Goal: Transaction & Acquisition: Purchase product/service

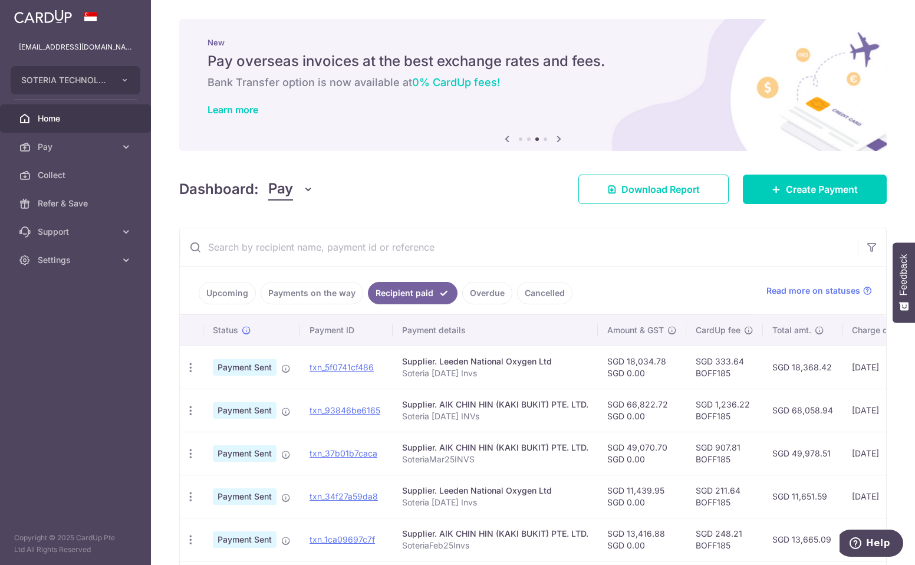
click at [54, 118] on span "Home" at bounding box center [77, 119] width 78 height 12
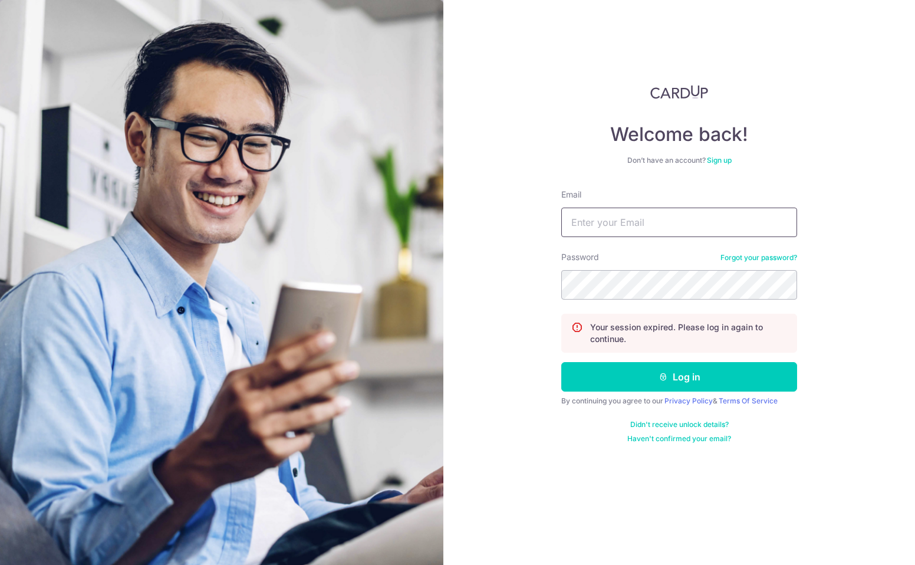
click at [637, 226] on input "Email" at bounding box center [679, 221] width 236 height 29
type input "ngkiat13@yahoo.com.sg"
click at [561, 362] on button "Log in" at bounding box center [679, 376] width 236 height 29
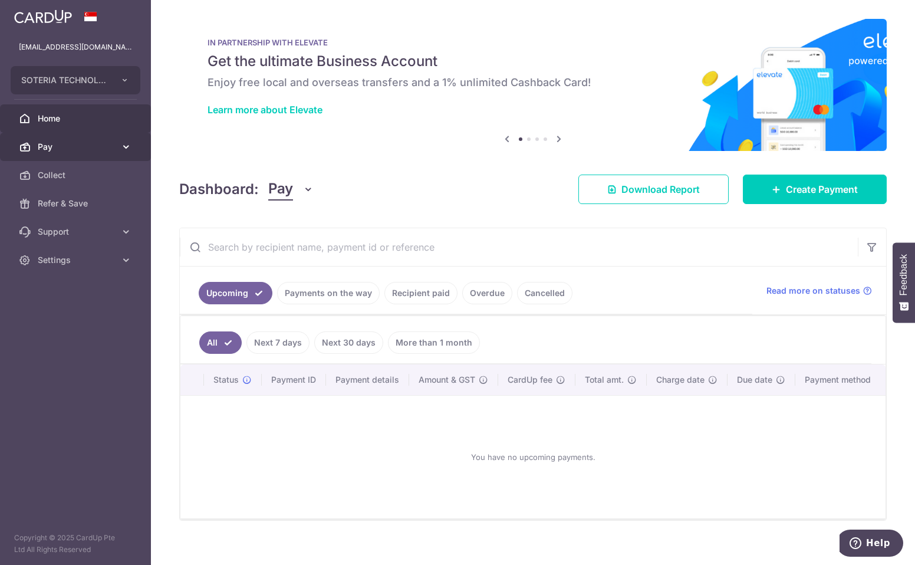
click at [57, 145] on span "Pay" at bounding box center [77, 147] width 78 height 12
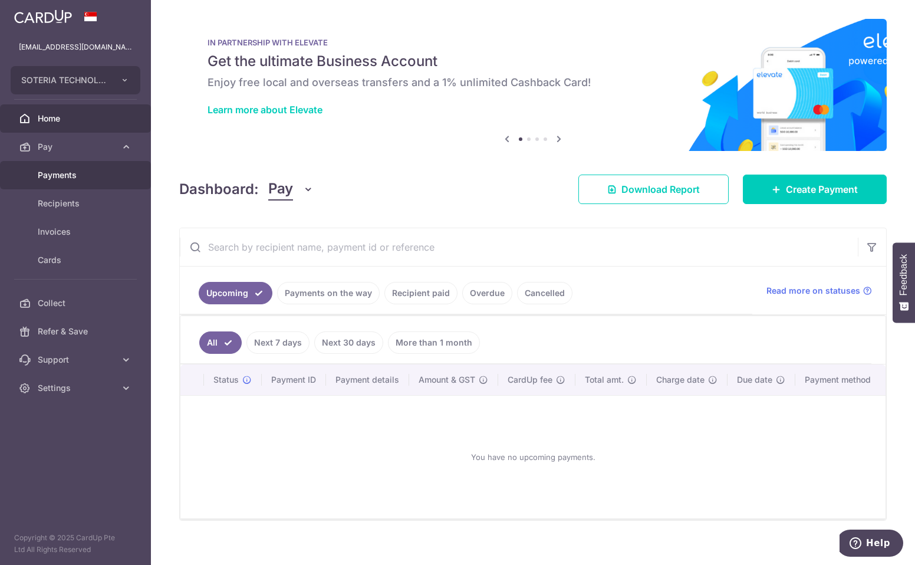
click at [54, 174] on span "Payments" at bounding box center [77, 175] width 78 height 12
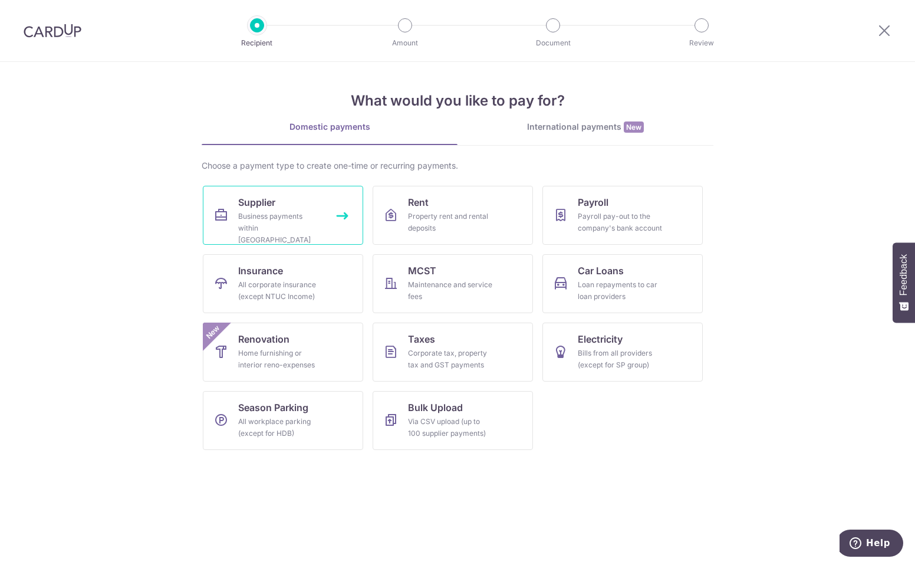
click at [296, 207] on link "Supplier Business payments within Singapore" at bounding box center [283, 215] width 160 height 59
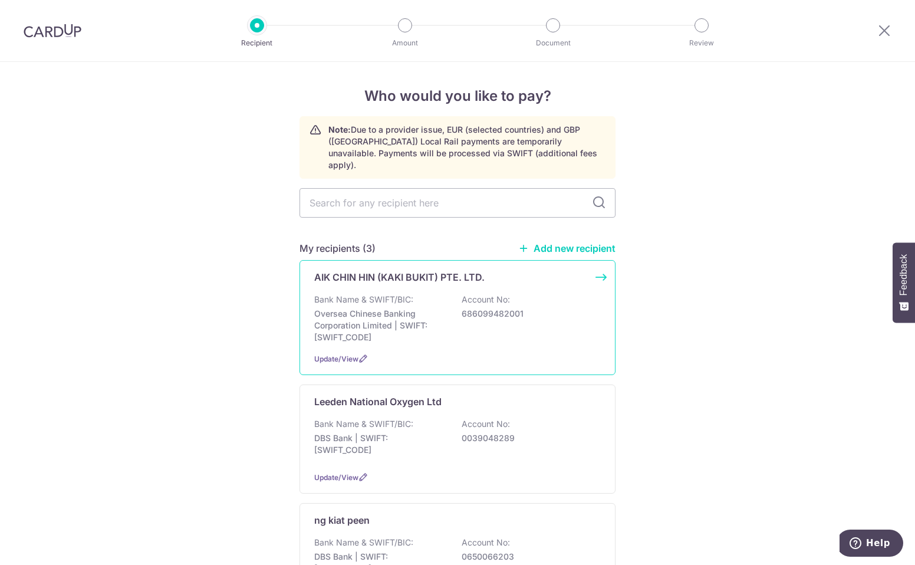
click at [410, 308] on p "Oversea Chinese Banking Corporation Limited | SWIFT: OCBCSGSGXXX" at bounding box center [380, 325] width 132 height 35
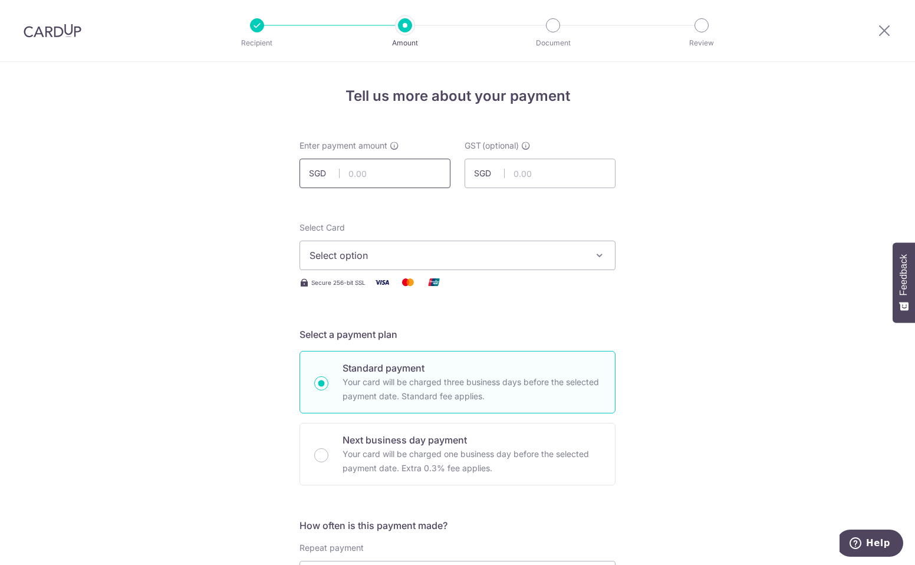
click at [384, 177] on input "text" at bounding box center [374, 173] width 151 height 29
type input "24,407.37"
click at [391, 251] on span "Select option" at bounding box center [446, 255] width 275 height 14
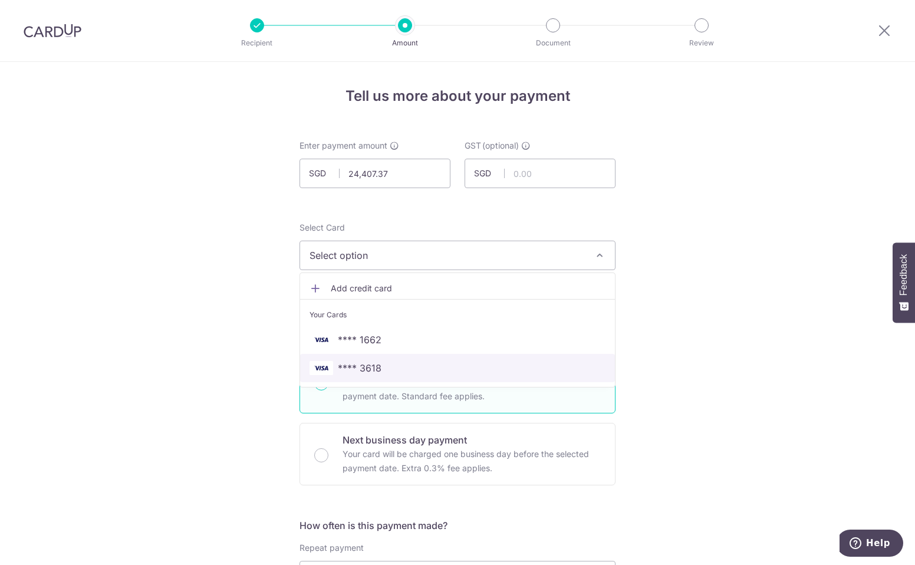
click at [369, 366] on span "**** 3618" at bounding box center [360, 368] width 44 height 14
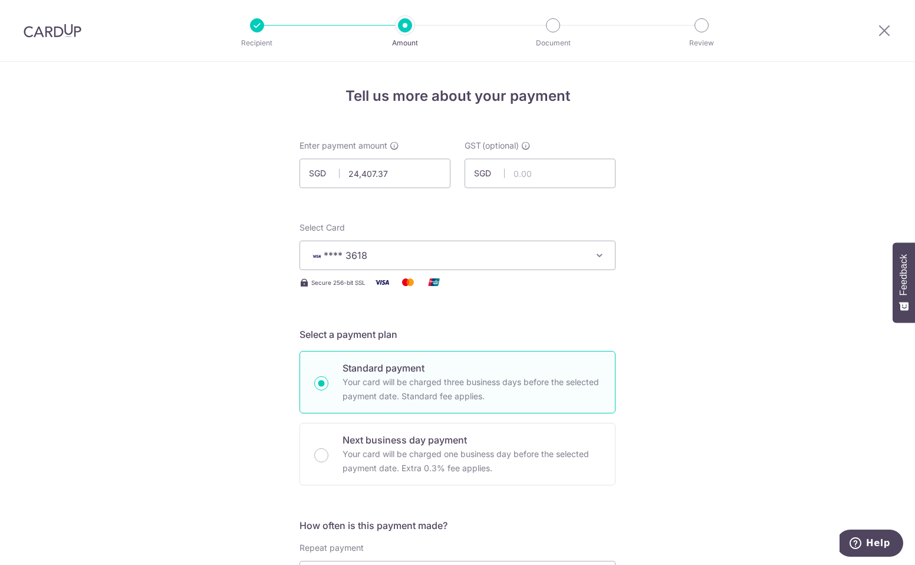
scroll to position [236, 0]
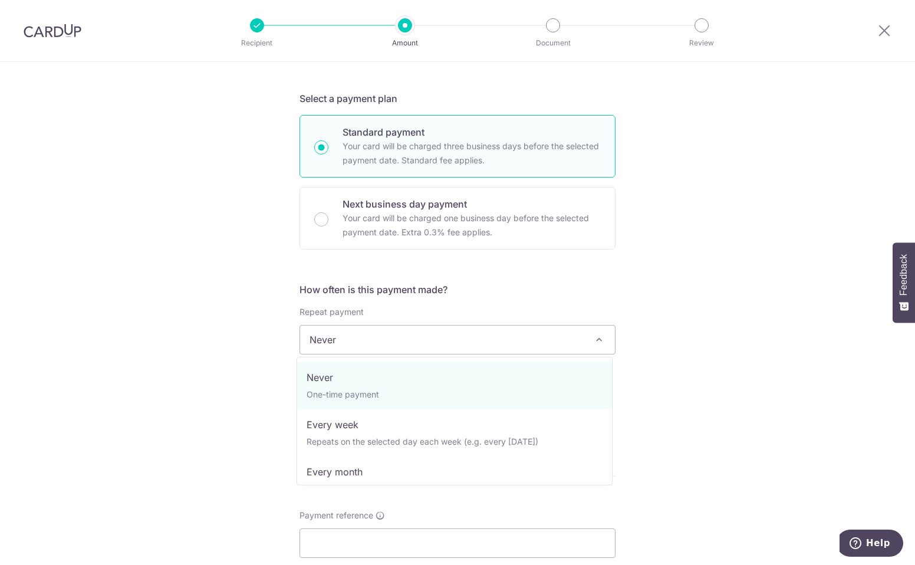
click at [442, 347] on span "Never" at bounding box center [457, 339] width 315 height 28
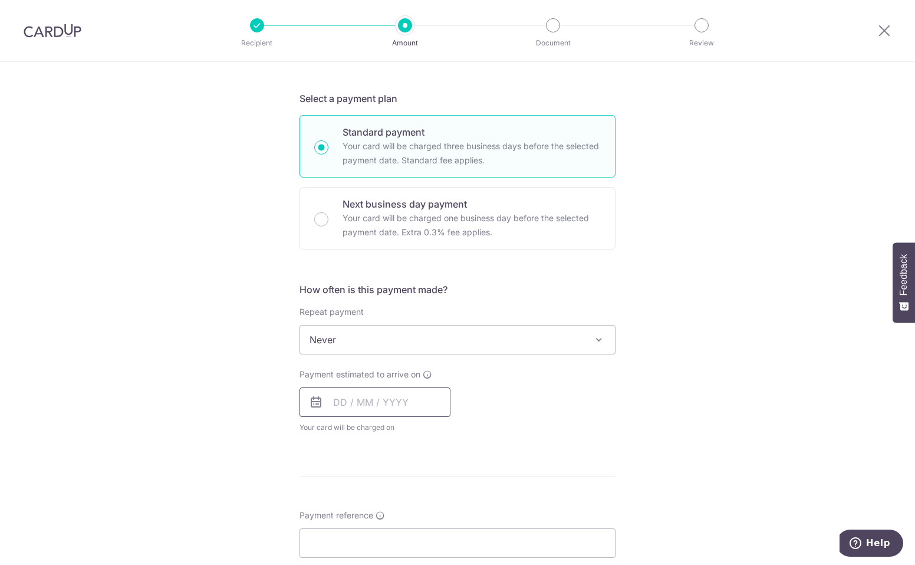
click at [408, 406] on input "text" at bounding box center [374, 401] width 151 height 29
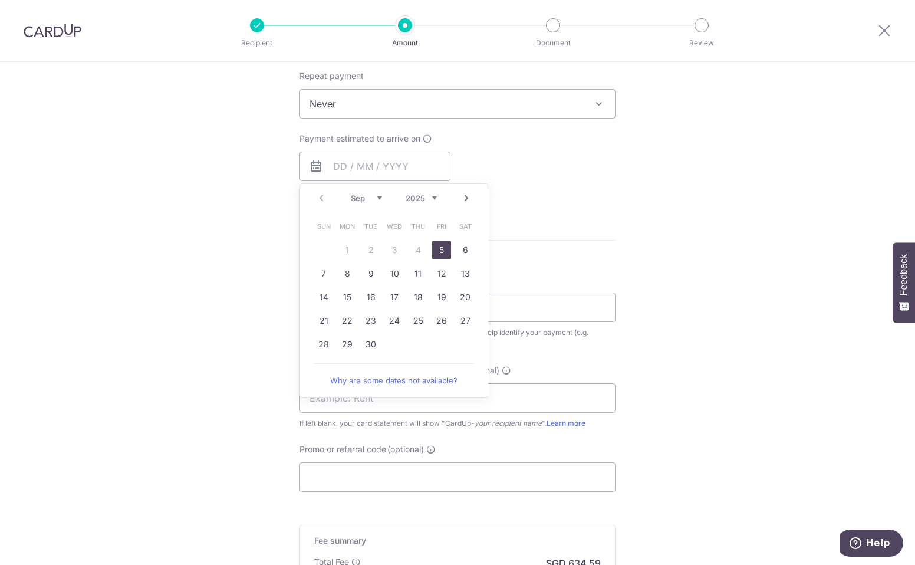
click at [441, 254] on link "5" at bounding box center [441, 249] width 19 height 19
type input "05/09/2025"
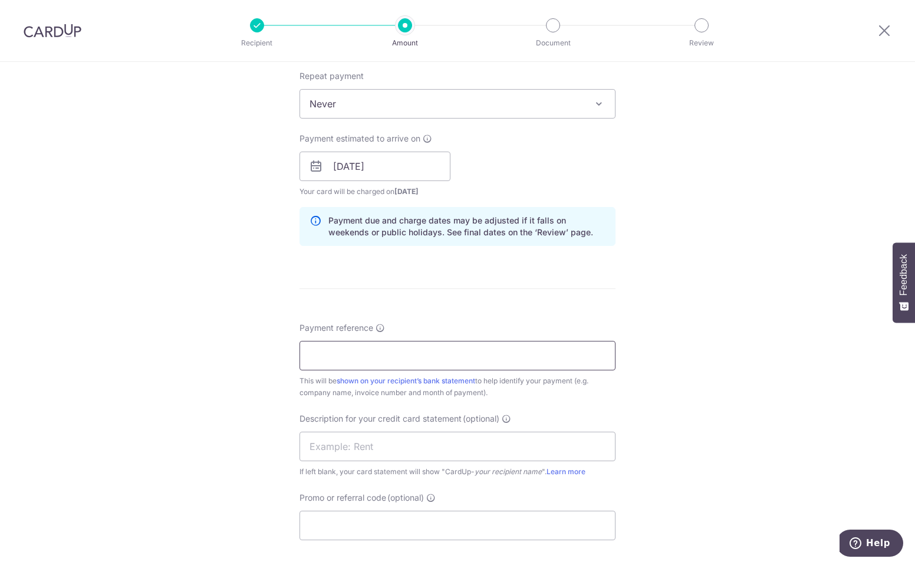
click at [391, 358] on input "Payment reference" at bounding box center [457, 355] width 316 height 29
type input "Soteria Tech May 25 invs"
click at [369, 446] on input "text" at bounding box center [457, 445] width 316 height 29
drag, startPoint x: 364, startPoint y: 447, endPoint x: 476, endPoint y: 432, distance: 113.0
click at [364, 448] on input "ACH May 25 nvs" at bounding box center [457, 445] width 316 height 29
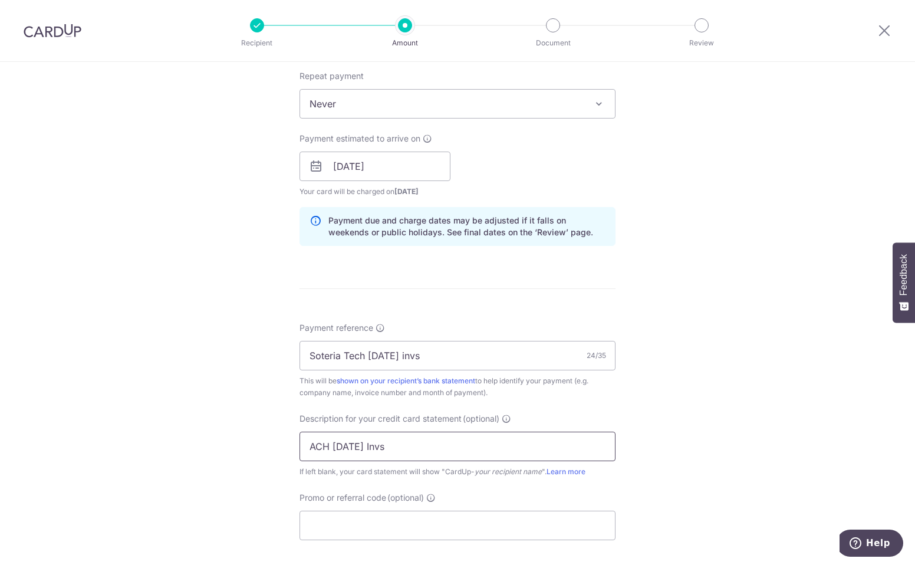
type input "ACH May 25 Invs"
click at [752, 411] on div "Tell us more about your payment Enter payment amount SGD 24,407.37 24407.37 GST…" at bounding box center [457, 187] width 915 height 1194
click at [390, 518] on input "Promo or referral code (optional)" at bounding box center [457, 524] width 316 height 29
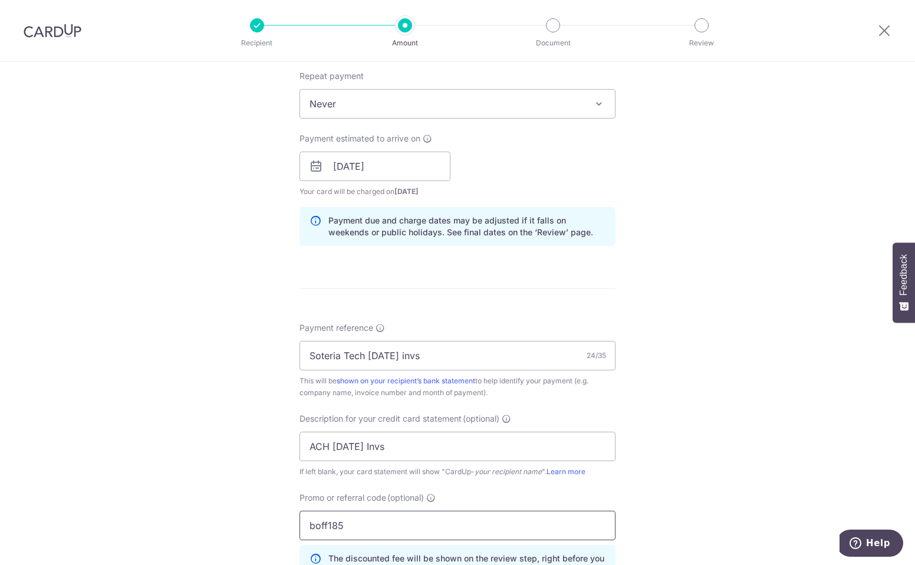
type input "boff185"
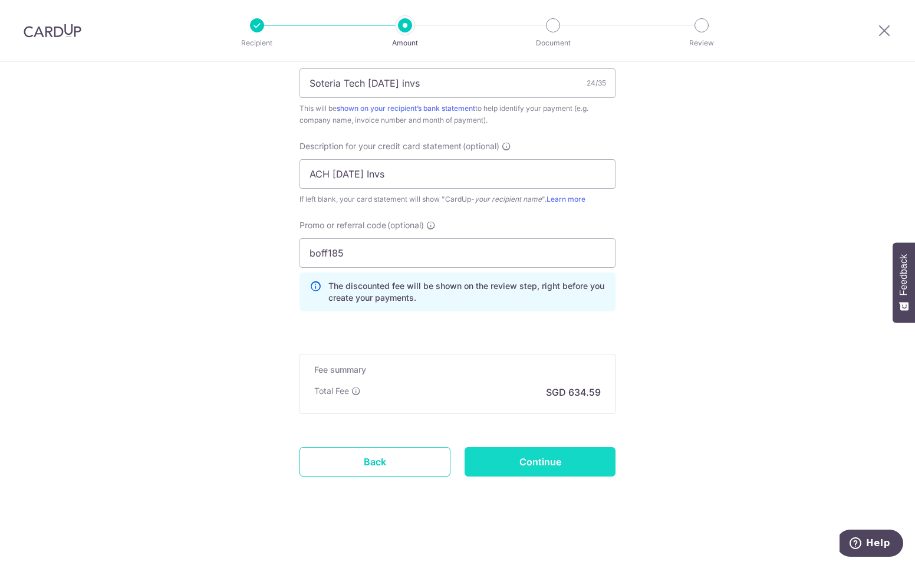
click at [546, 460] on input "Continue" at bounding box center [539, 461] width 151 height 29
type input "Create Schedule"
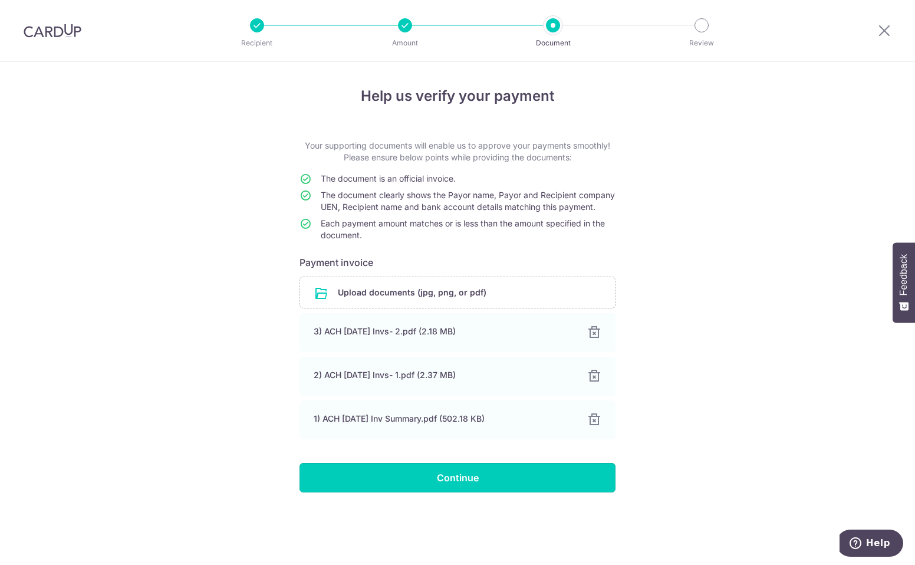
click at [457, 490] on input "Continue" at bounding box center [457, 477] width 316 height 29
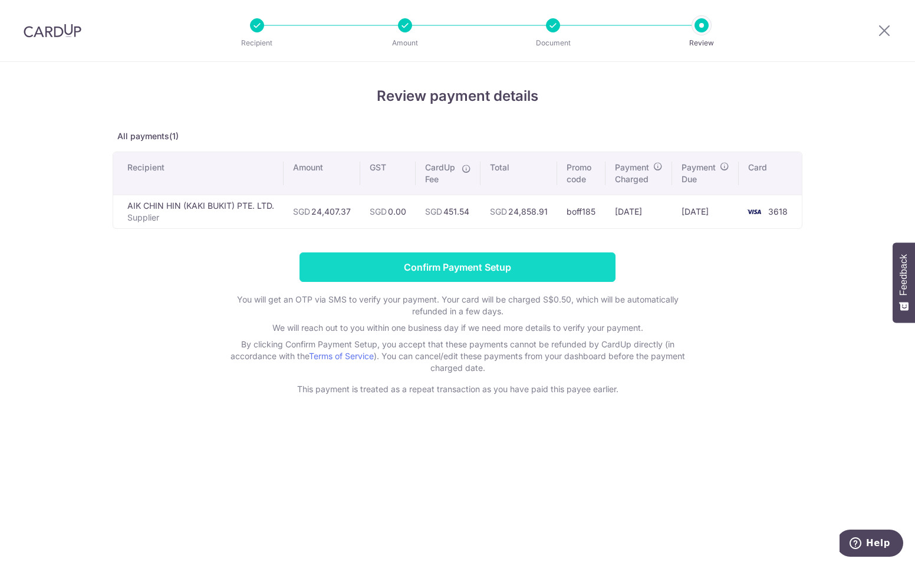
click at [509, 268] on input "Confirm Payment Setup" at bounding box center [457, 266] width 316 height 29
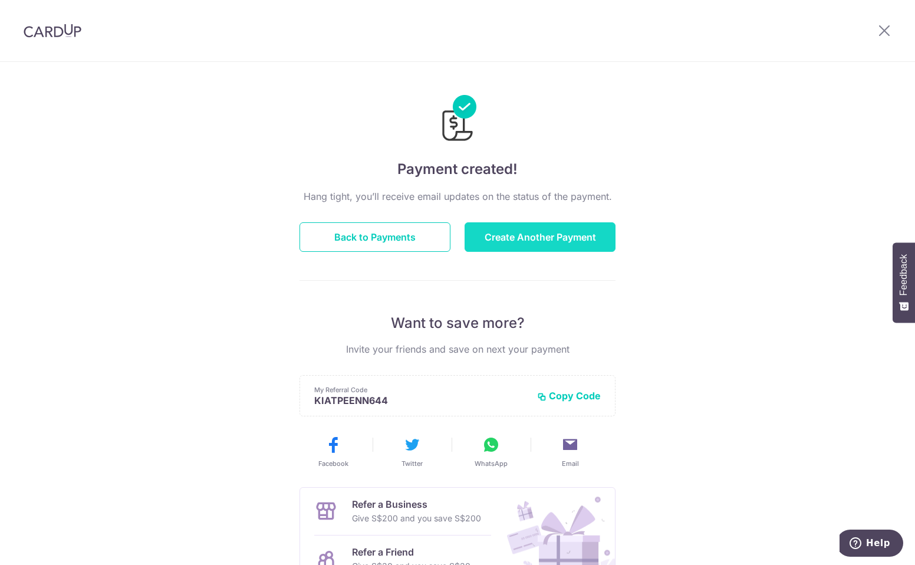
click at [545, 239] on button "Create Another Payment" at bounding box center [539, 236] width 151 height 29
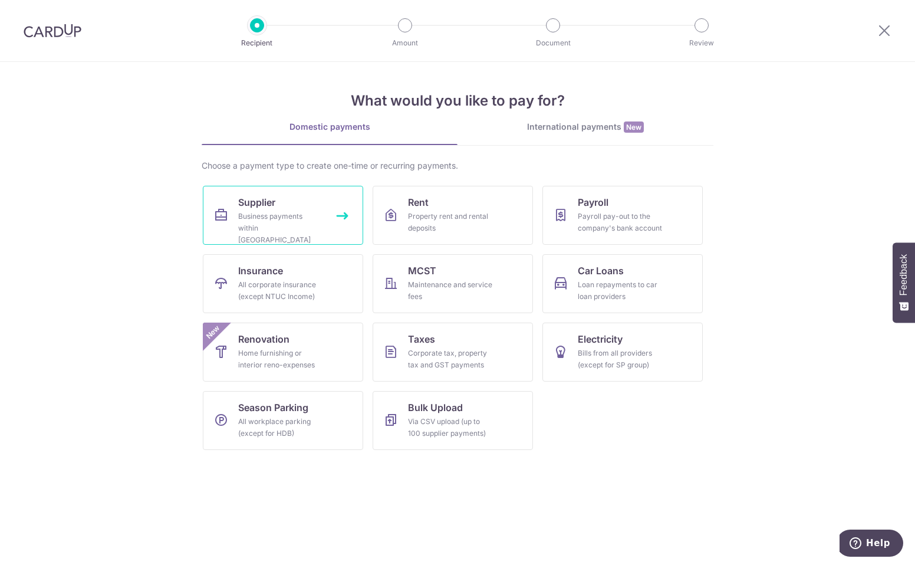
click at [269, 220] on div "Business payments within [GEOGRAPHIC_DATA]" at bounding box center [280, 227] width 85 height 35
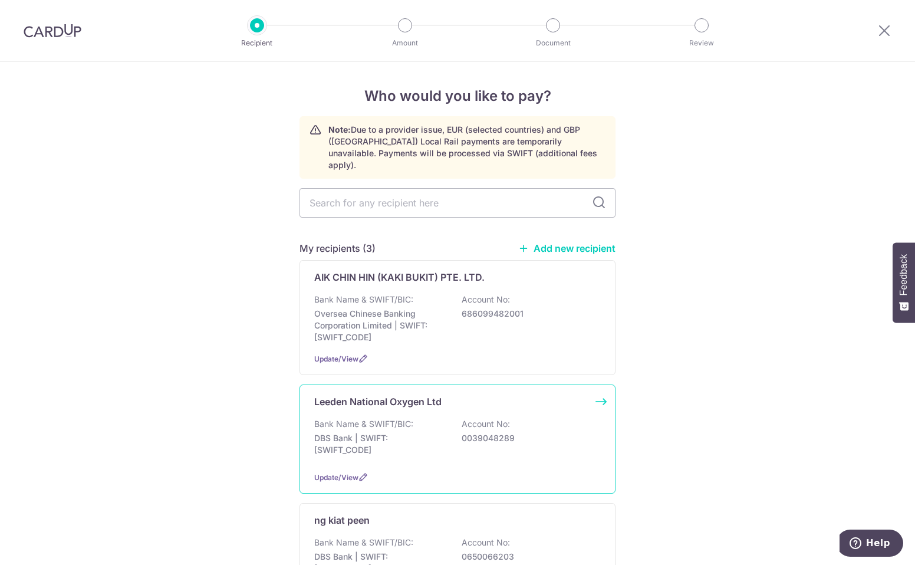
click at [395, 432] on p "DBS Bank | SWIFT: DBSSSGSGXXX" at bounding box center [380, 444] width 132 height 24
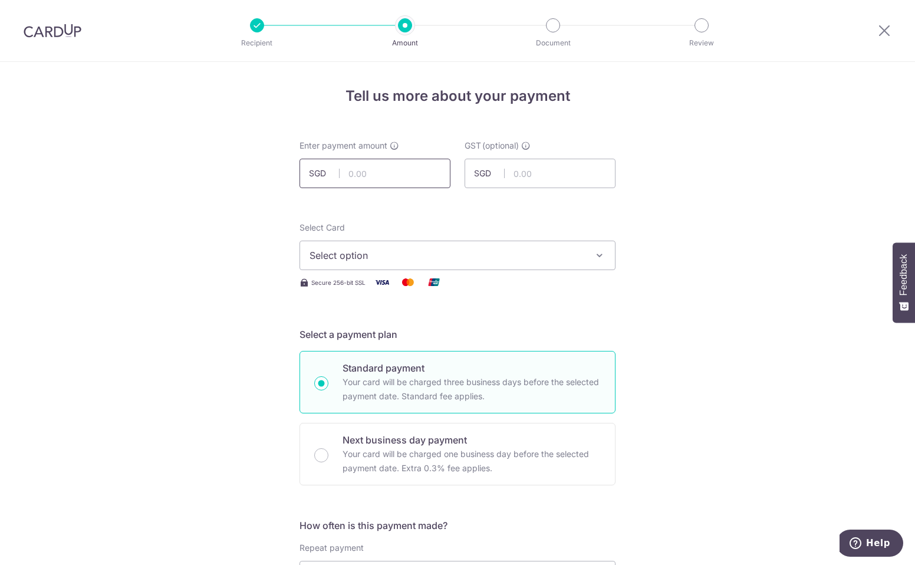
click at [382, 177] on input "text" at bounding box center [374, 173] width 151 height 29
type input "16,126.18"
click at [447, 262] on button "Select option" at bounding box center [457, 254] width 316 height 29
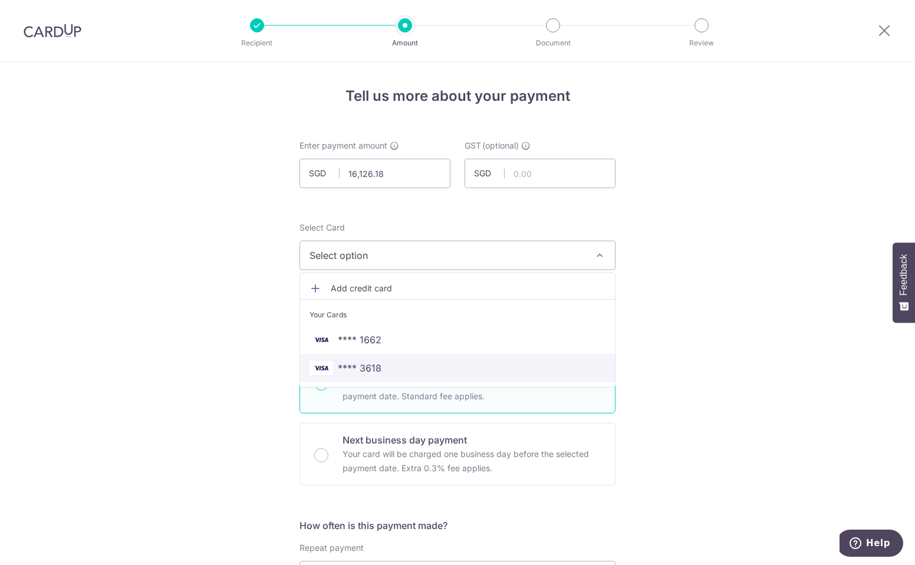
click at [375, 369] on span "**** 3618" at bounding box center [360, 368] width 44 height 14
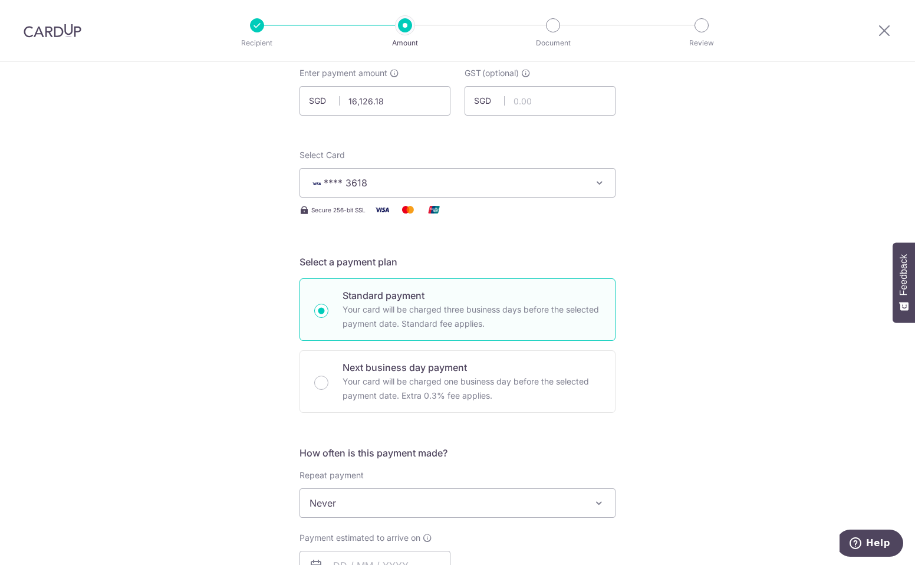
scroll to position [236, 0]
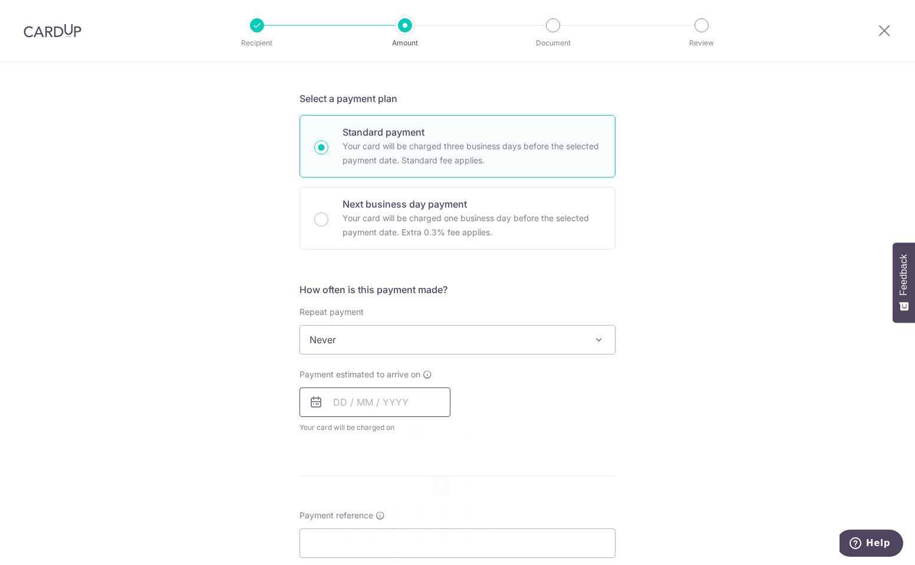
click at [381, 402] on input "text" at bounding box center [374, 401] width 151 height 29
click at [436, 488] on link "5" at bounding box center [441, 485] width 19 height 19
type input "[DATE]"
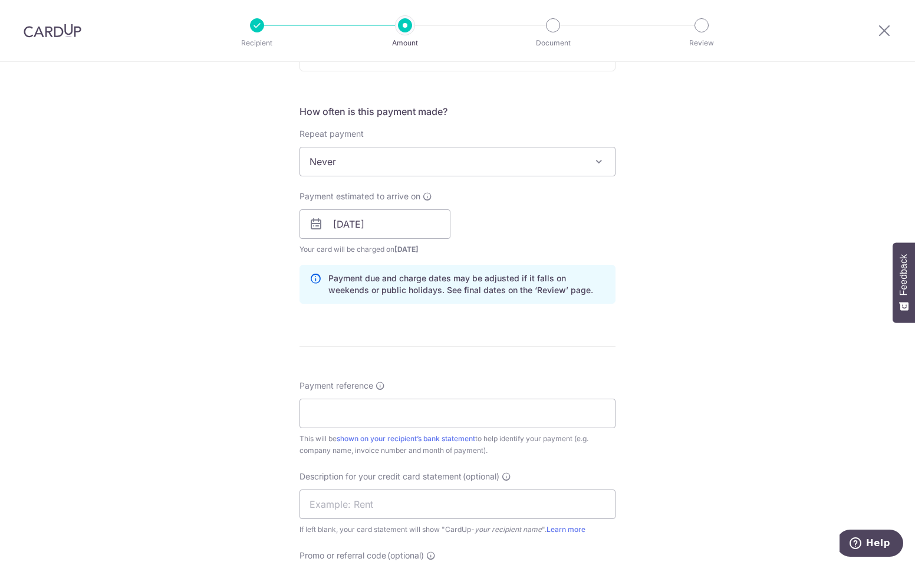
scroll to position [530, 0]
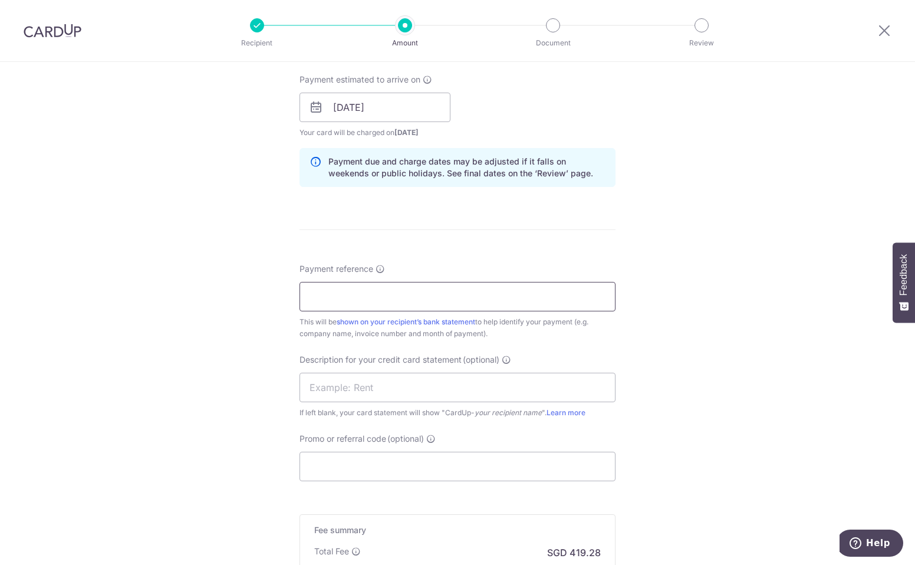
click at [337, 295] on input "Payment reference" at bounding box center [457, 296] width 316 height 29
type input "Soteria tech [DATE] Invs"
click at [313, 385] on input "text" at bounding box center [457, 387] width 316 height 29
click at [343, 389] on input "Leeden Jul 25 I" at bounding box center [457, 387] width 316 height 29
type input "LeedenJul25Invs"
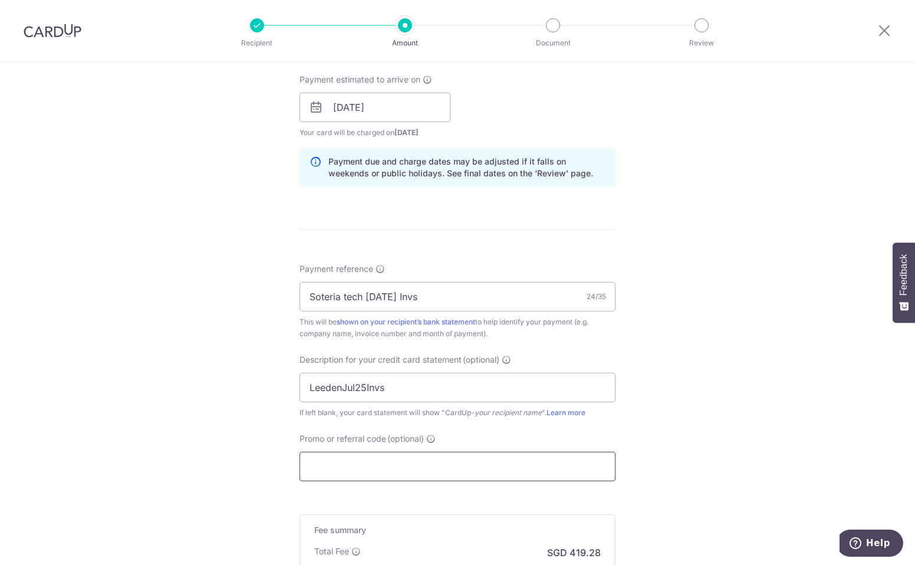
click at [350, 463] on input "Promo or referral code (optional)" at bounding box center [457, 466] width 316 height 29
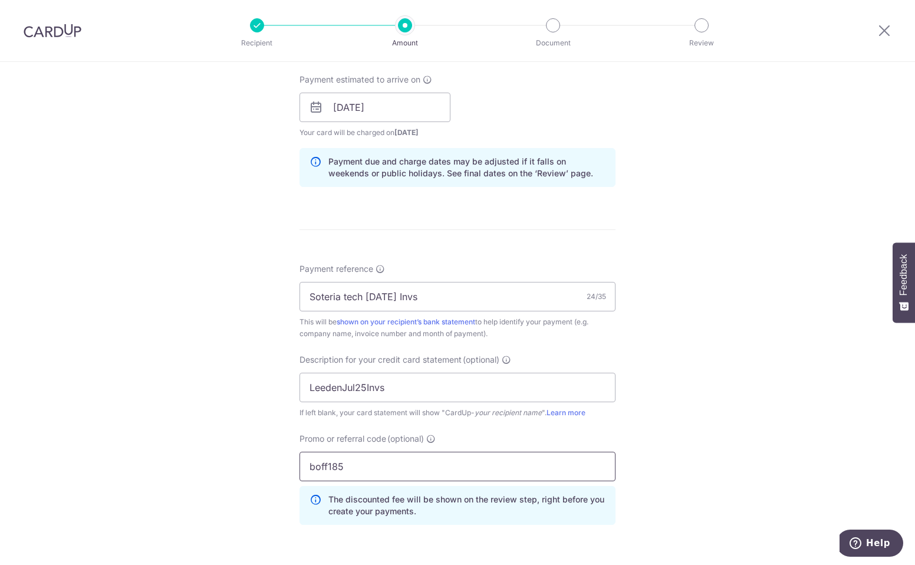
type input "boff185"
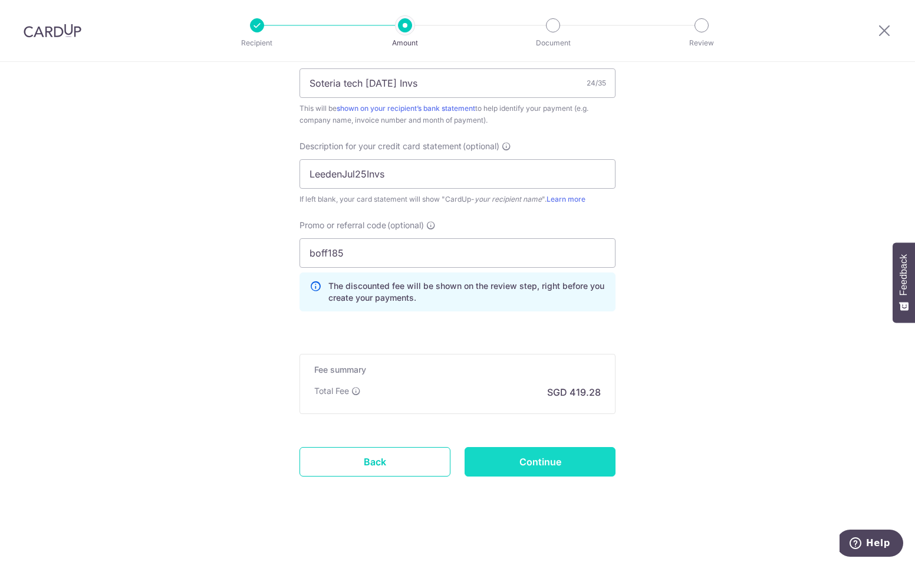
click at [532, 458] on input "Continue" at bounding box center [539, 461] width 151 height 29
type input "Create Schedule"
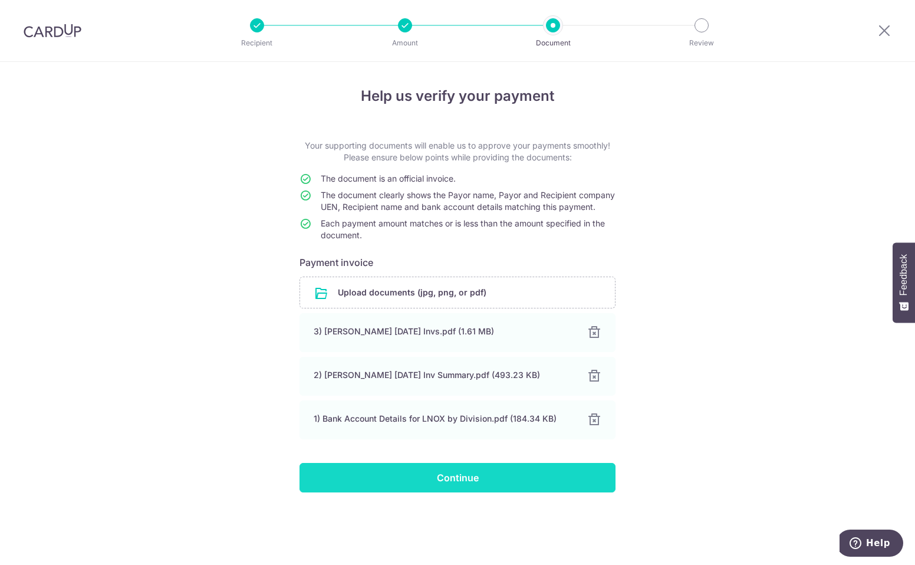
click at [479, 492] on input "Continue" at bounding box center [457, 477] width 316 height 29
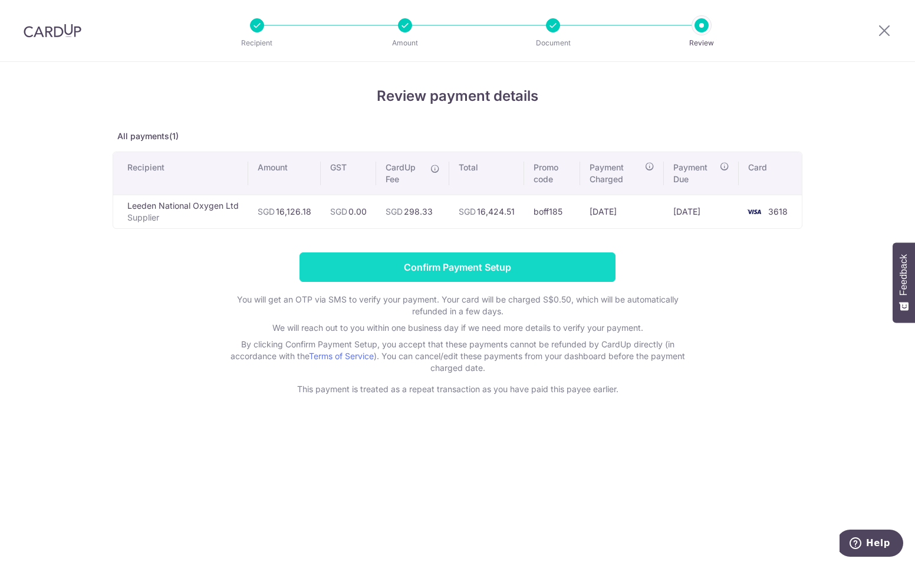
click at [457, 263] on input "Confirm Payment Setup" at bounding box center [457, 266] width 316 height 29
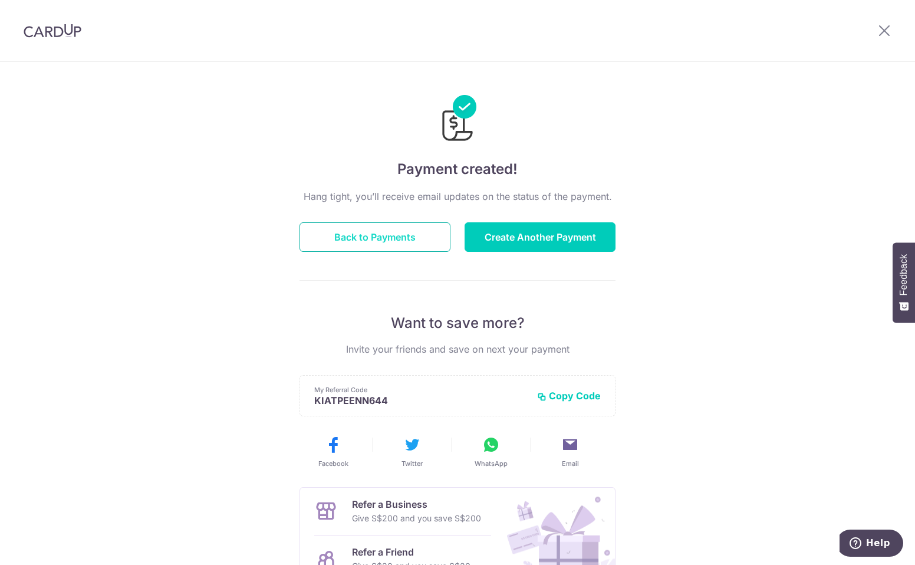
click at [376, 239] on button "Back to Payments" at bounding box center [374, 236] width 151 height 29
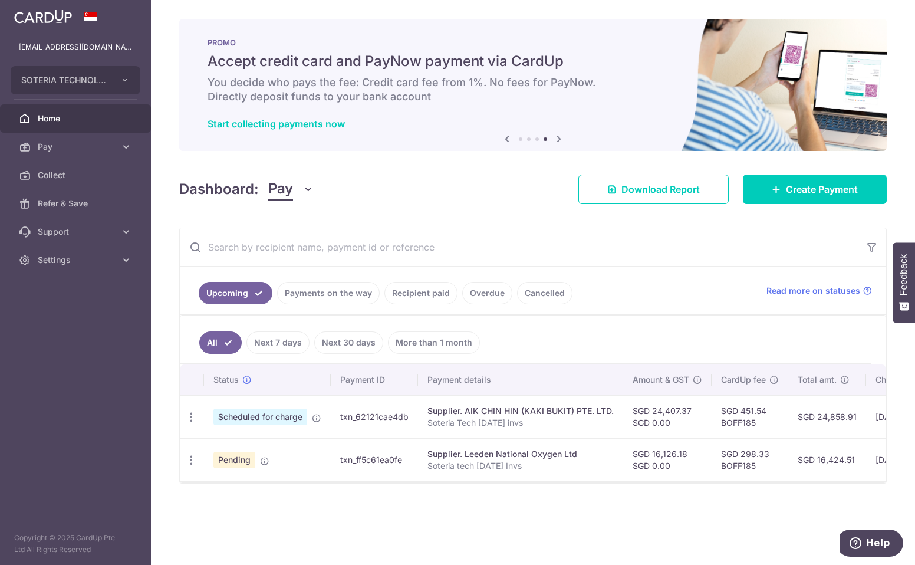
click at [338, 294] on link "Payments on the way" at bounding box center [328, 293] width 103 height 22
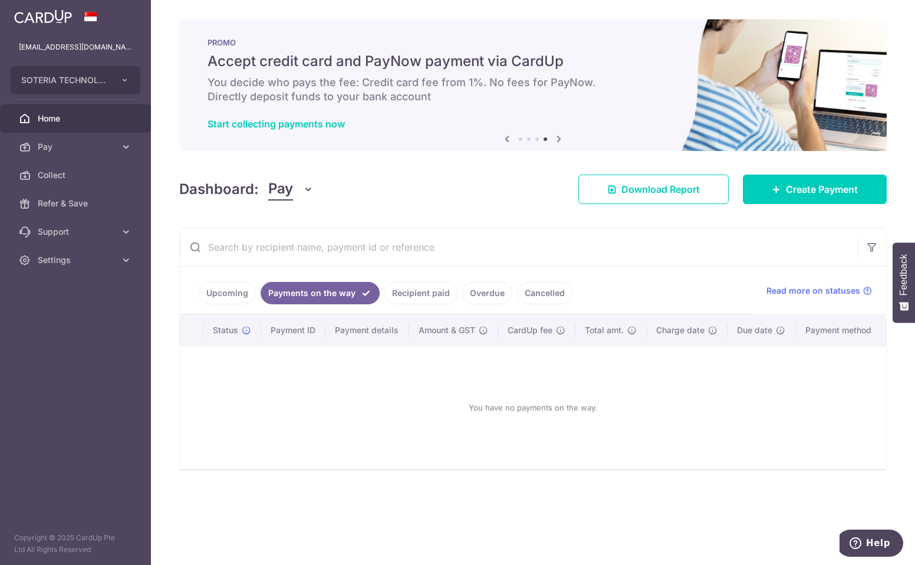
click at [213, 286] on link "Upcoming" at bounding box center [227, 293] width 57 height 22
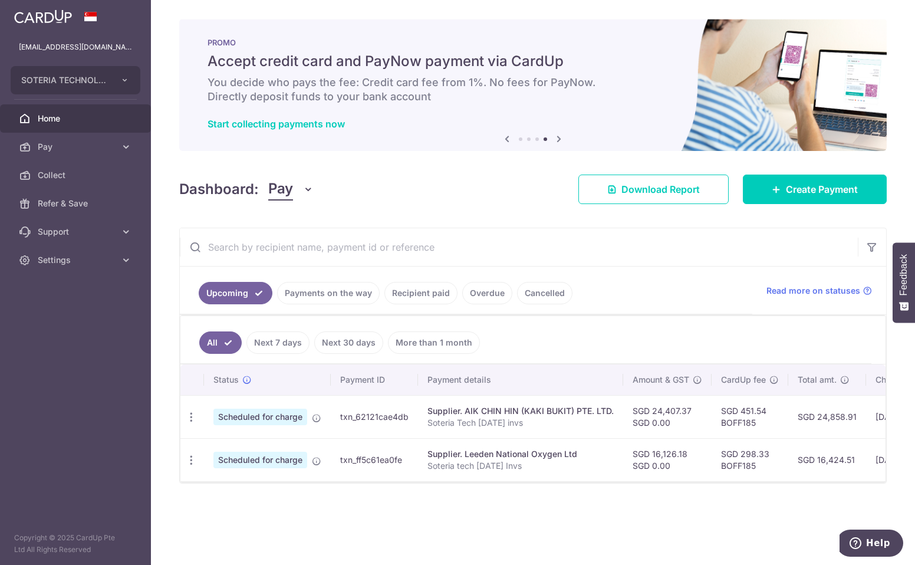
click at [272, 416] on span "Scheduled for charge" at bounding box center [260, 416] width 94 height 17
click at [358, 414] on td "txn_62121cae4db" at bounding box center [374, 416] width 87 height 43
click at [368, 460] on td "txn_ff5c61ea0fe" at bounding box center [374, 459] width 87 height 43
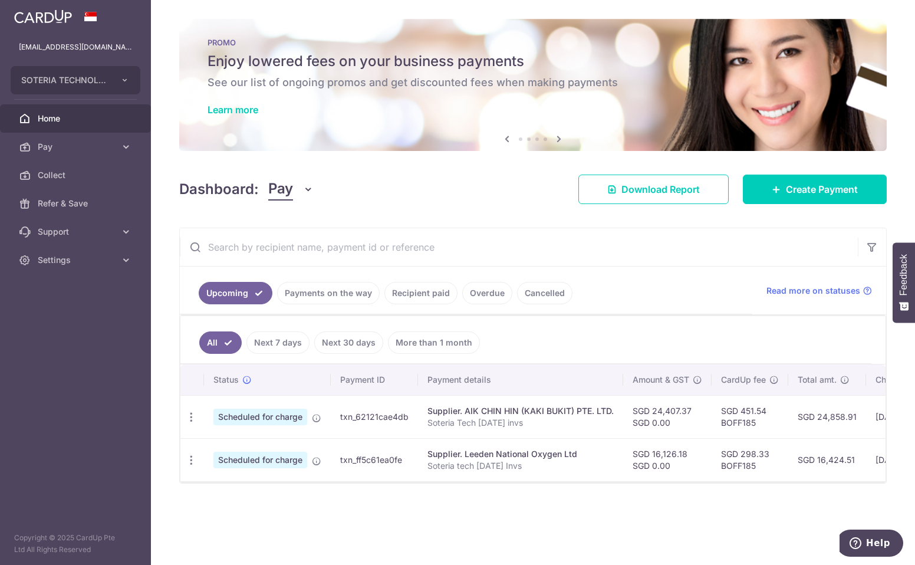
click at [50, 120] on span "Home" at bounding box center [77, 119] width 78 height 12
